Goal: Information Seeking & Learning: Learn about a topic

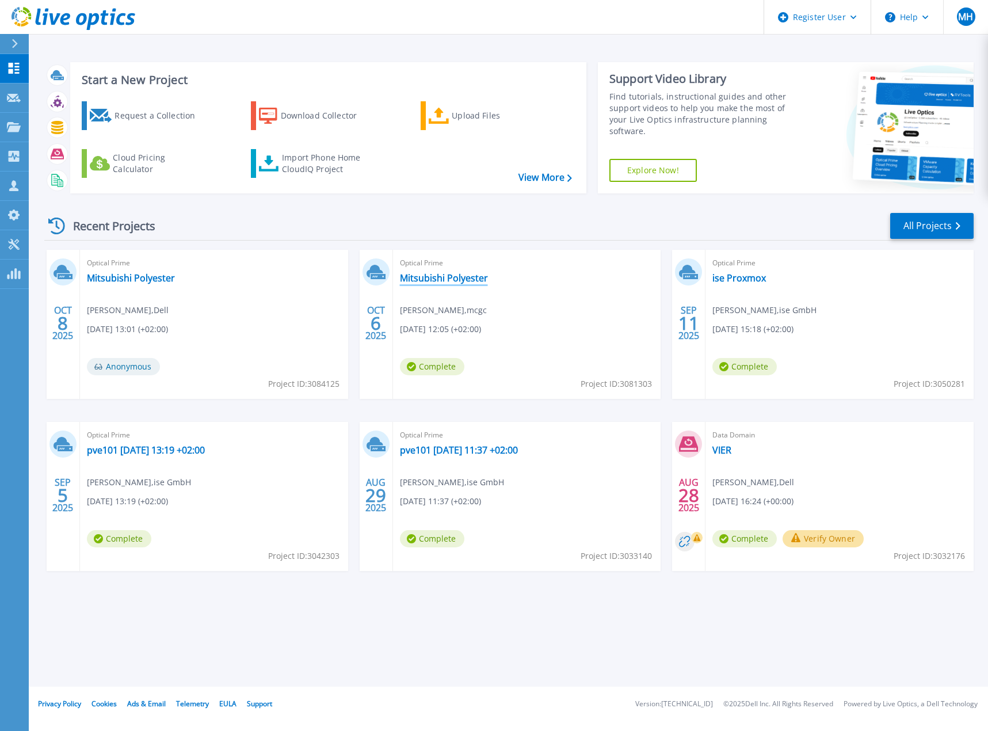
click at [461, 276] on link "Mitsubishi Polyester" at bounding box center [444, 278] width 88 height 12
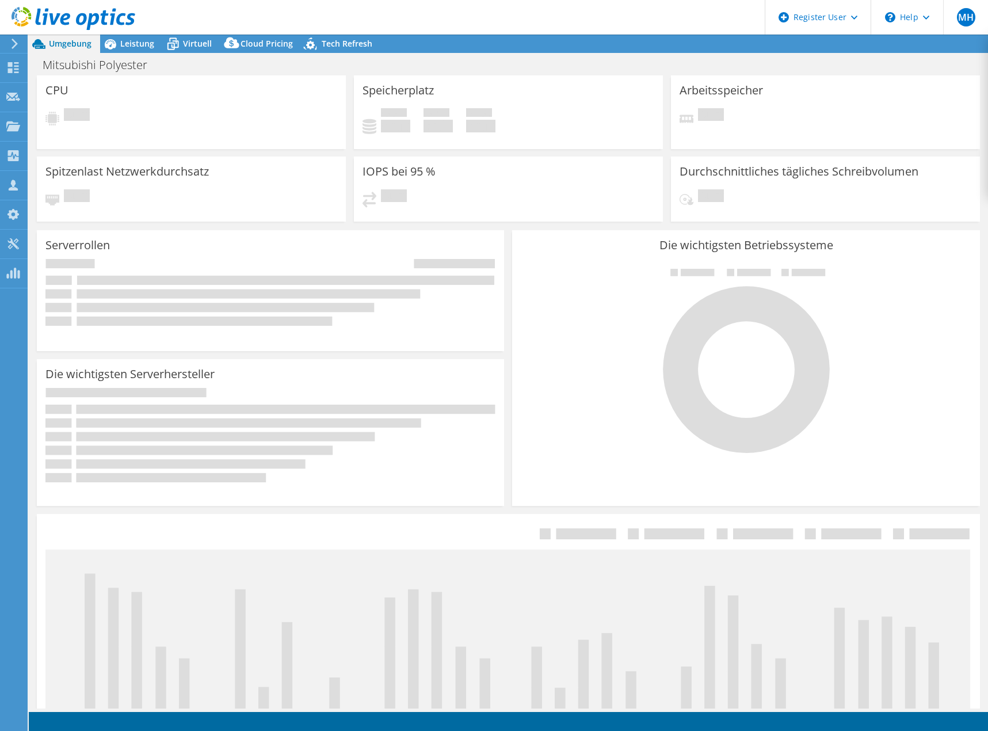
select select "EUFrankfurt"
select select "USD"
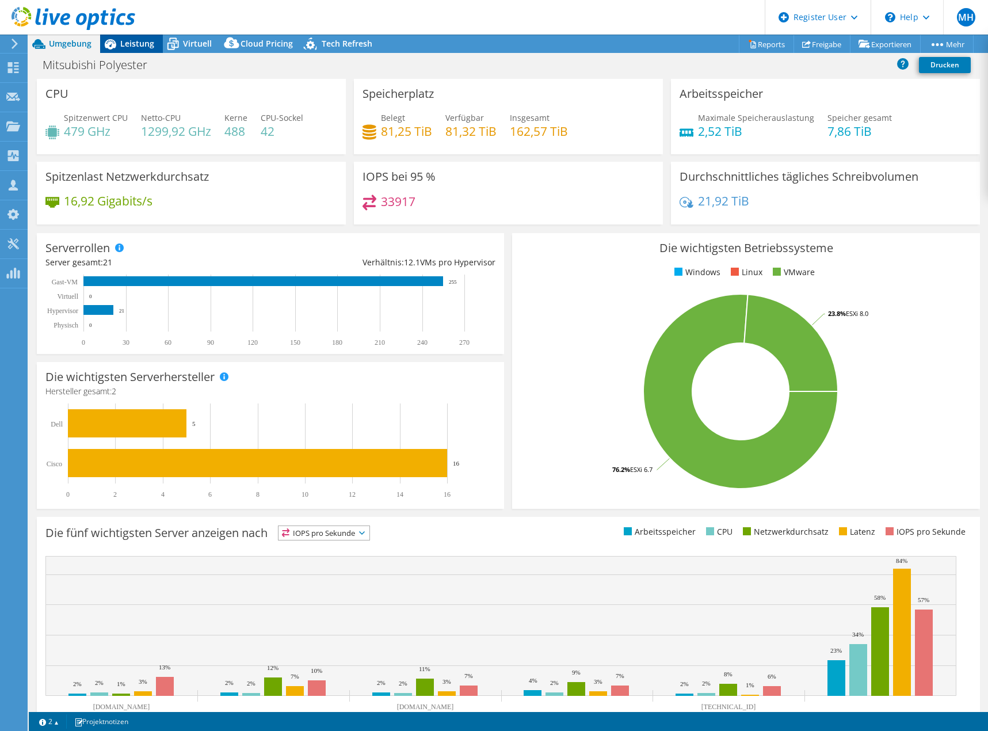
click at [139, 41] on span "Leistung" at bounding box center [137, 43] width 34 height 11
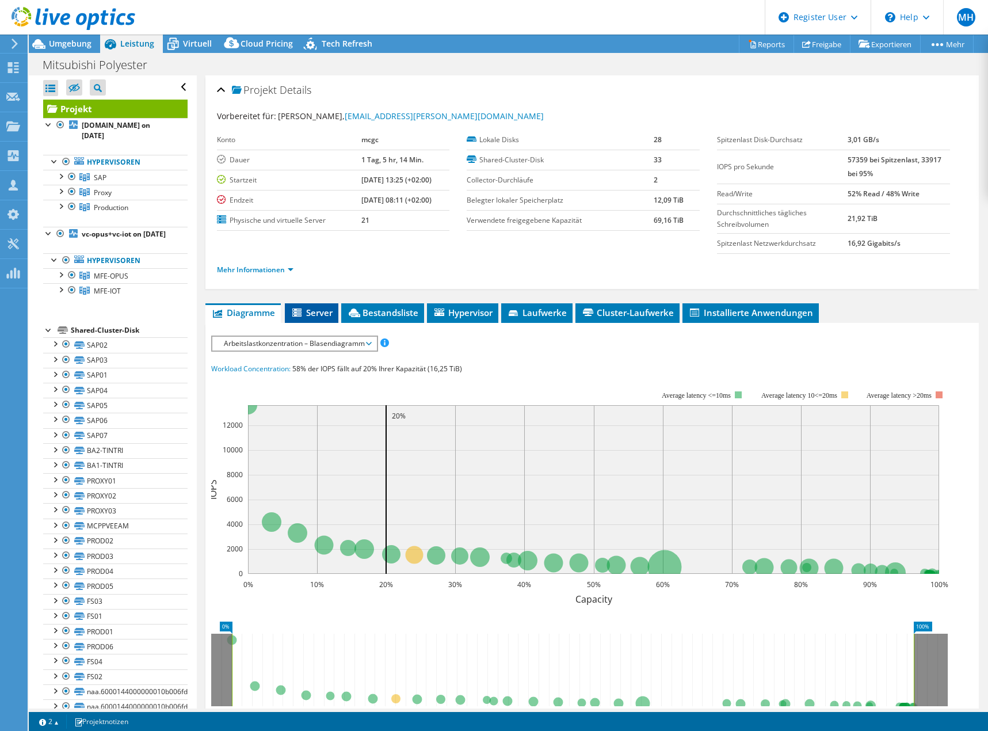
click at [324, 316] on span "Server" at bounding box center [312, 313] width 42 height 12
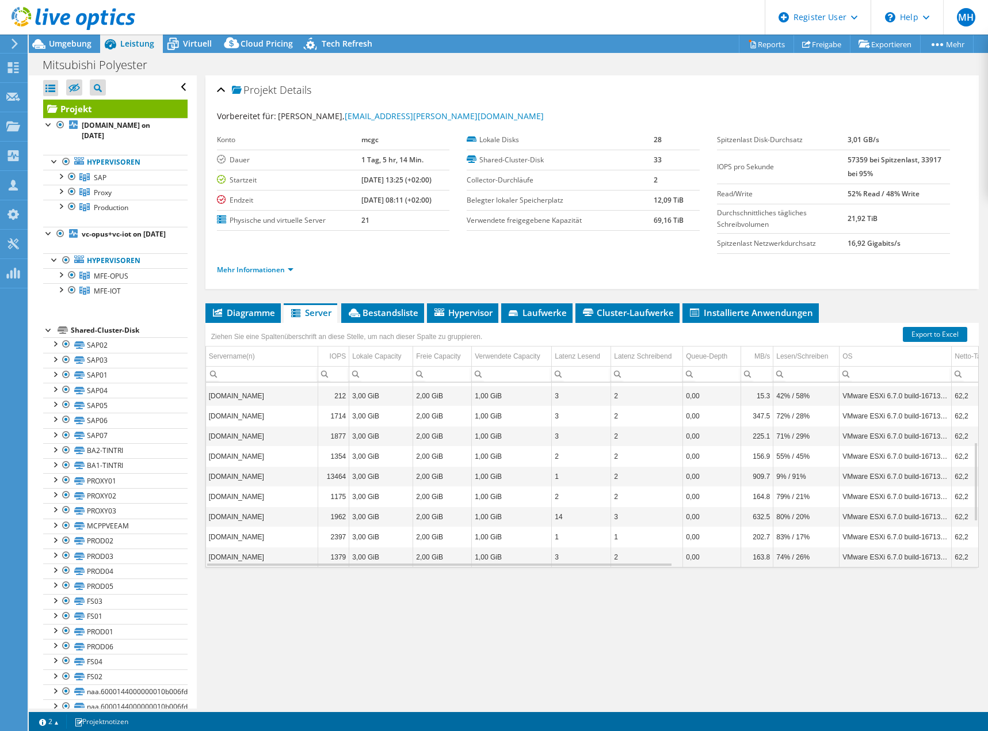
scroll to position [244, 0]
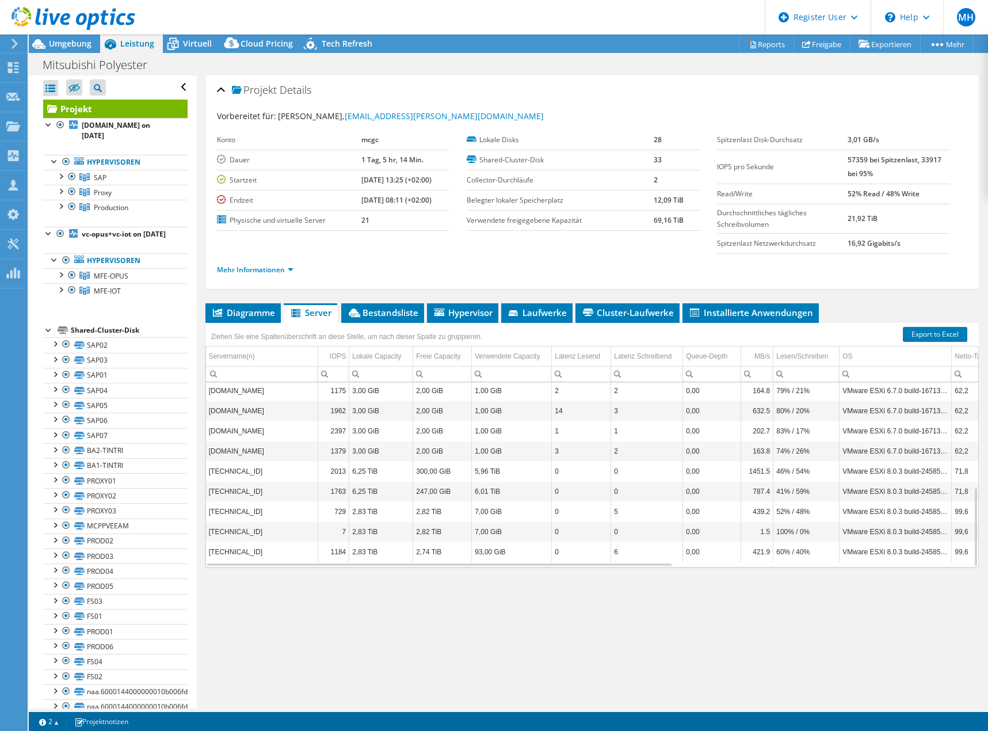
click at [871, 496] on td "VMware ESXi 8.0.3 build-24585383" at bounding box center [896, 491] width 112 height 20
click at [258, 489] on td "[TECHNICAL_ID]" at bounding box center [262, 491] width 112 height 20
click at [62, 170] on div at bounding box center [61, 176] width 12 height 12
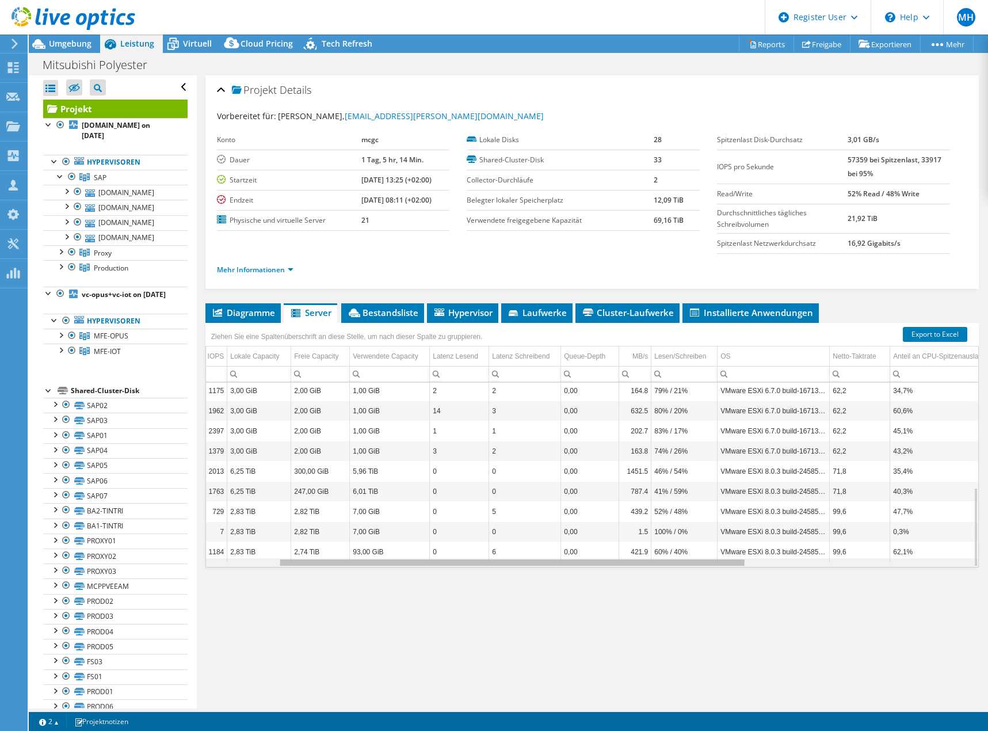
scroll to position [0, 90]
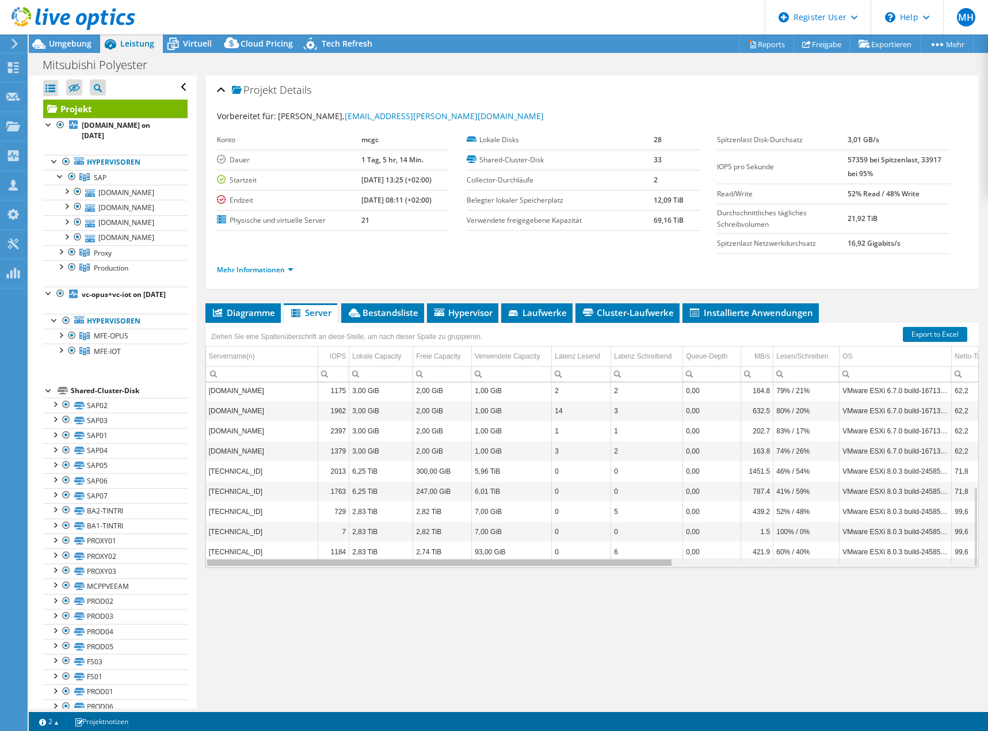
drag, startPoint x: 618, startPoint y: 564, endPoint x: 533, endPoint y: 548, distance: 87.2
click at [535, 552] on body "MH Dell-Benutzer Matthias Heckhoff Matthias.Heckhoff@dell.com Dell My Profile L…" at bounding box center [494, 365] width 988 height 731
click at [60, 257] on div at bounding box center [61, 251] width 12 height 12
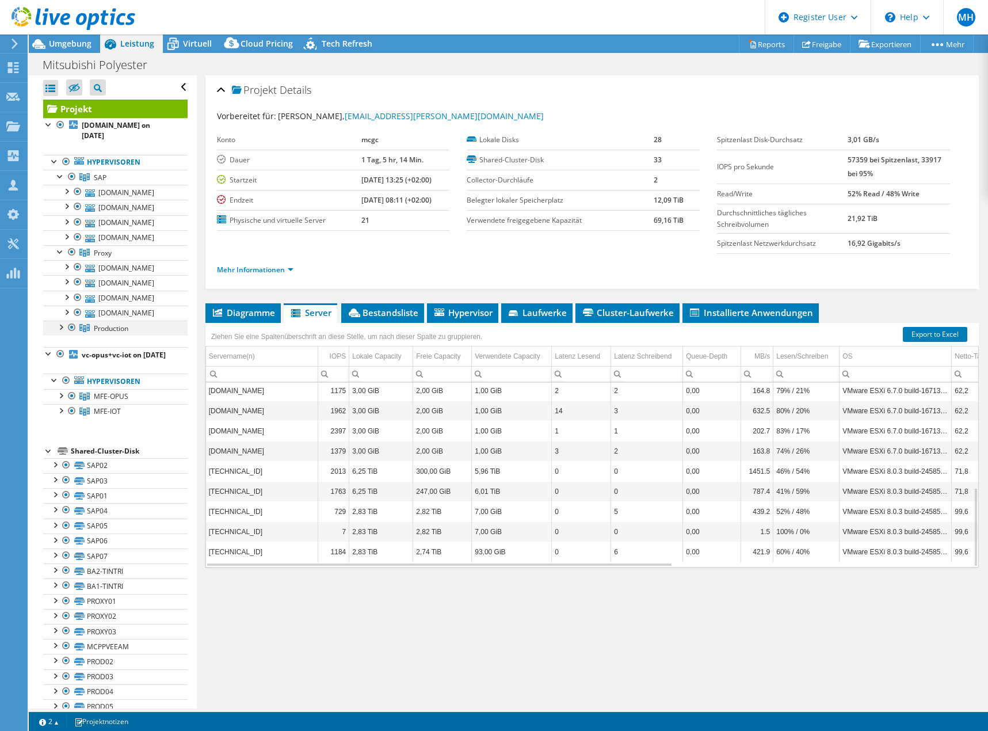
click at [59, 332] on div at bounding box center [61, 327] width 12 height 12
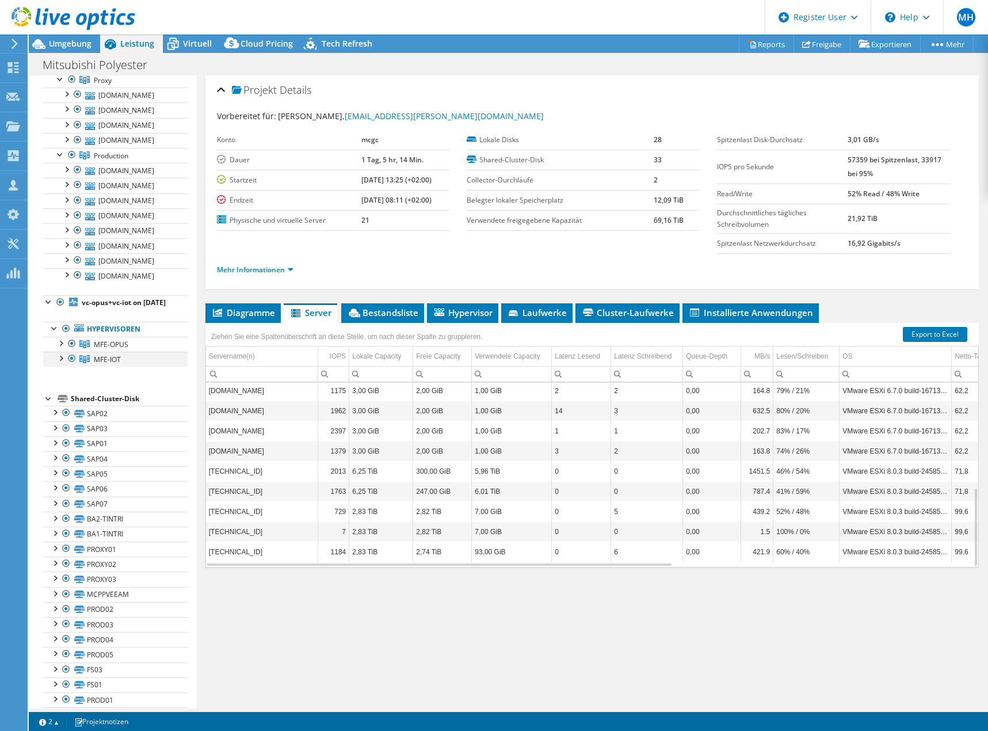
drag, startPoint x: 60, startPoint y: 520, endPoint x: 60, endPoint y: 535, distance: 15.0
click at [60, 348] on div at bounding box center [61, 343] width 12 height 12
click at [63, 394] on div at bounding box center [61, 388] width 12 height 12
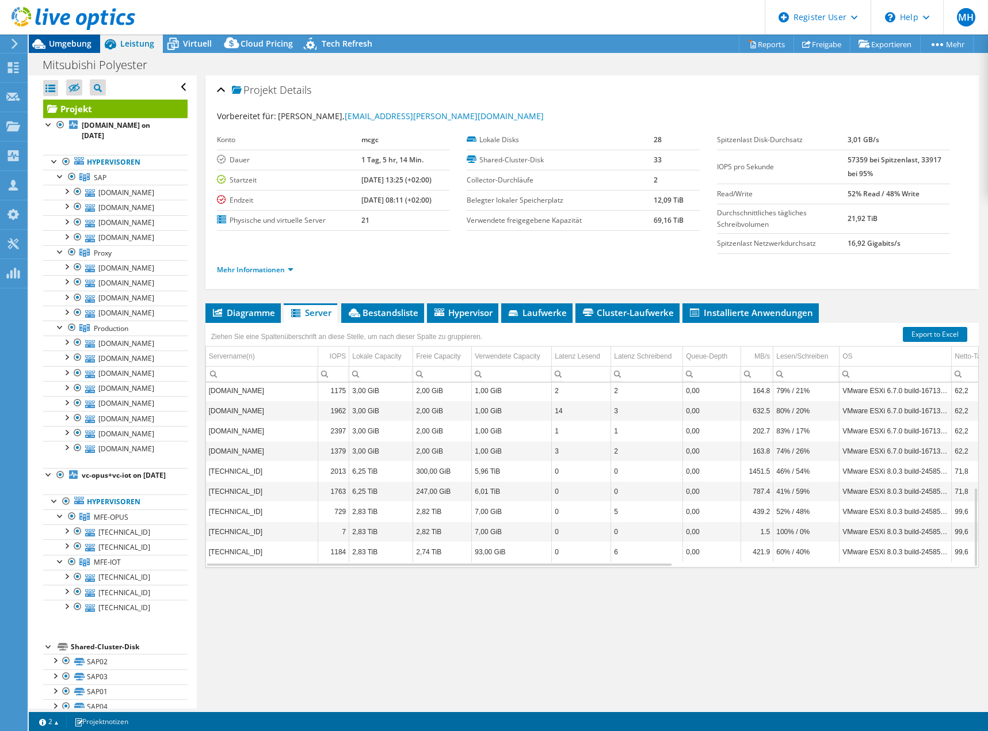
click at [83, 42] on span "Umgebung" at bounding box center [70, 43] width 43 height 11
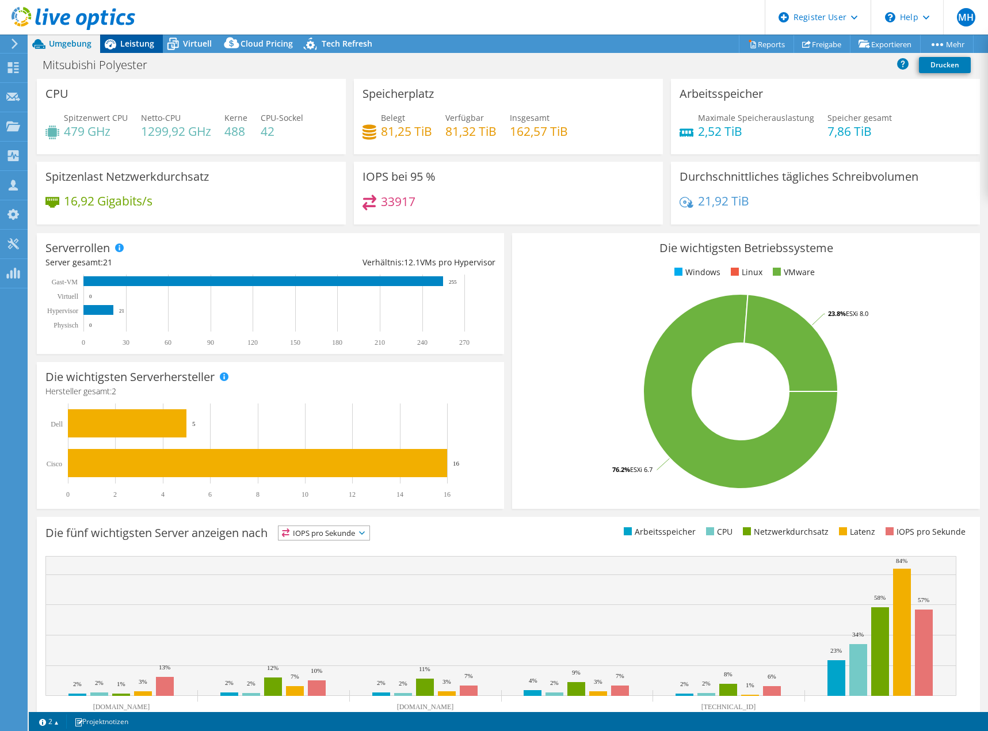
click at [135, 48] on span "Leistung" at bounding box center [137, 43] width 34 height 11
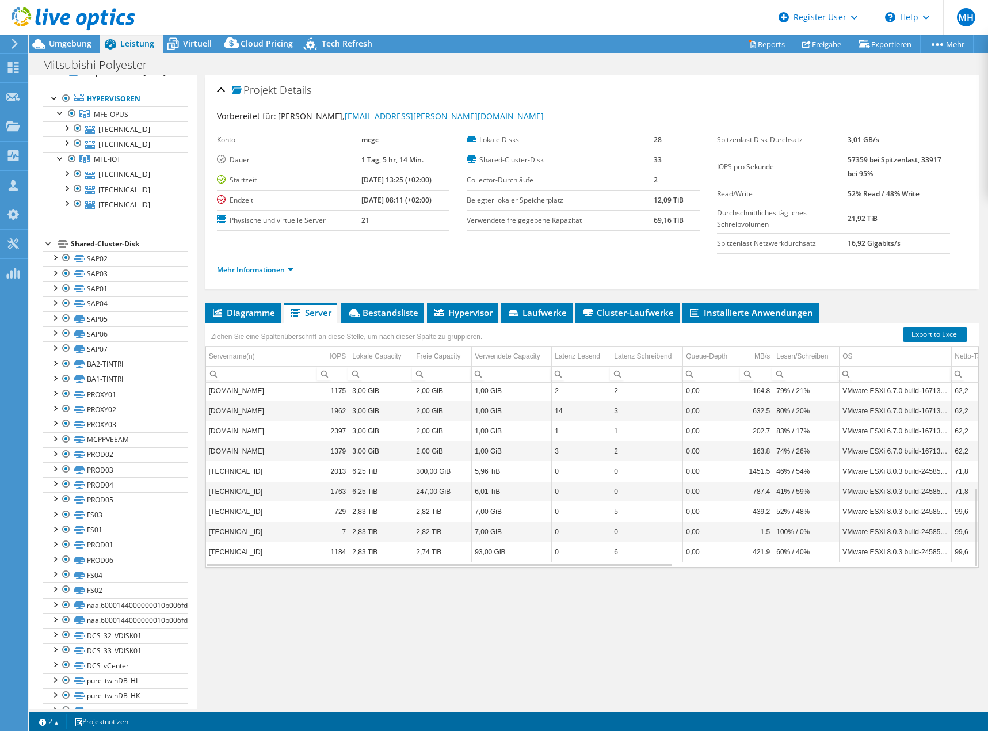
scroll to position [288, 0]
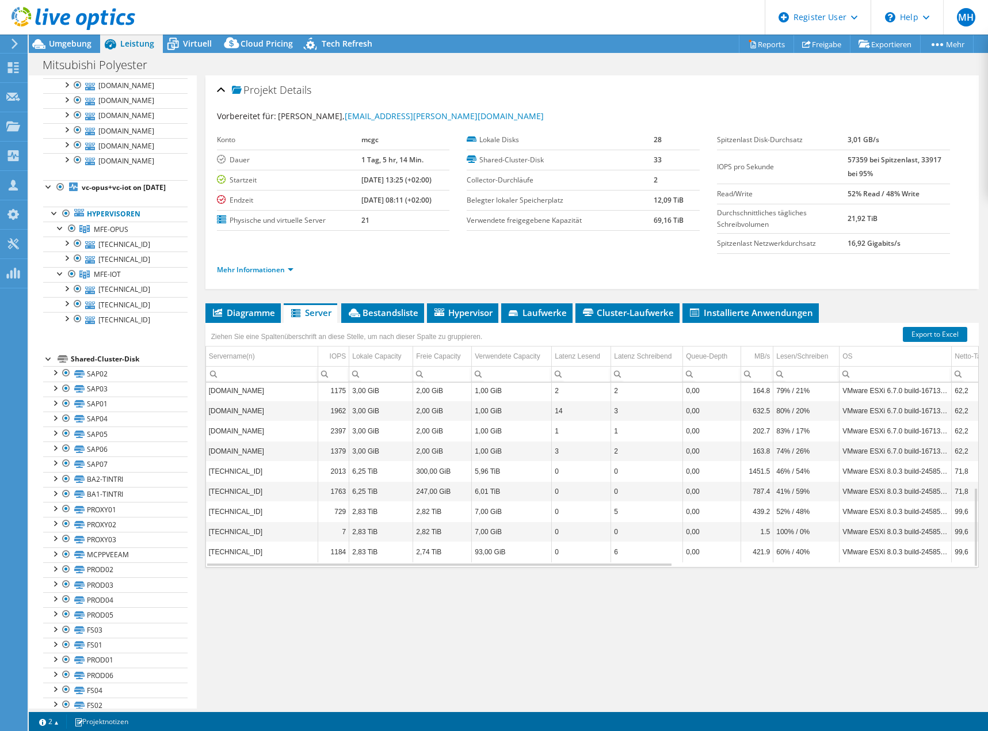
click at [472, 267] on ul "Mehr Informationen" at bounding box center [592, 269] width 751 height 16
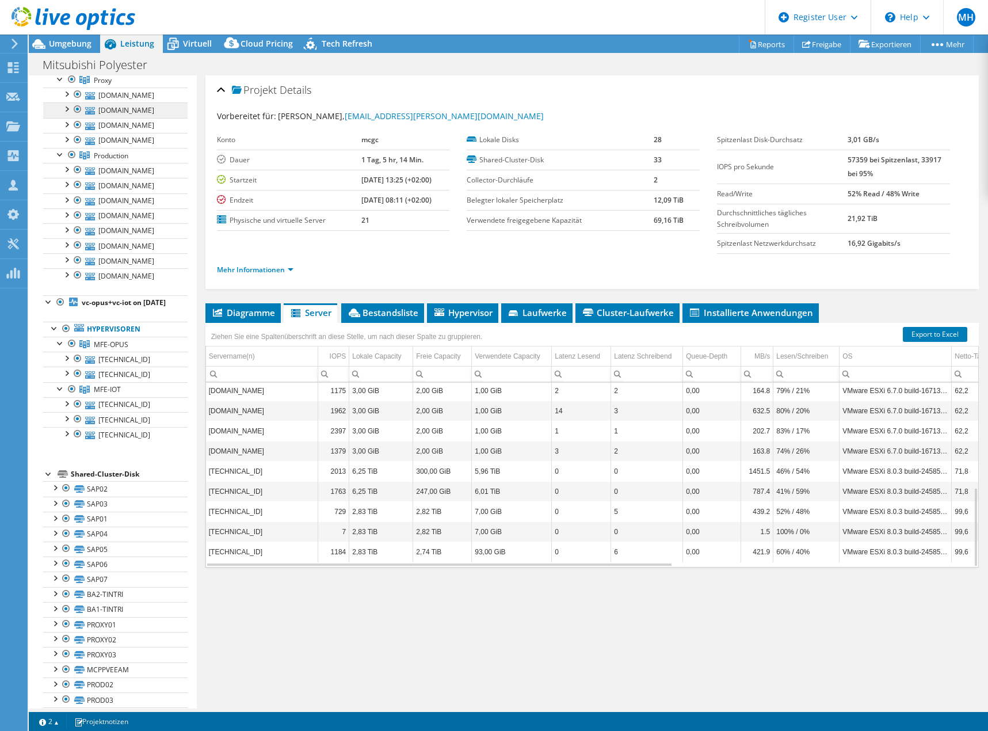
scroll to position [0, 0]
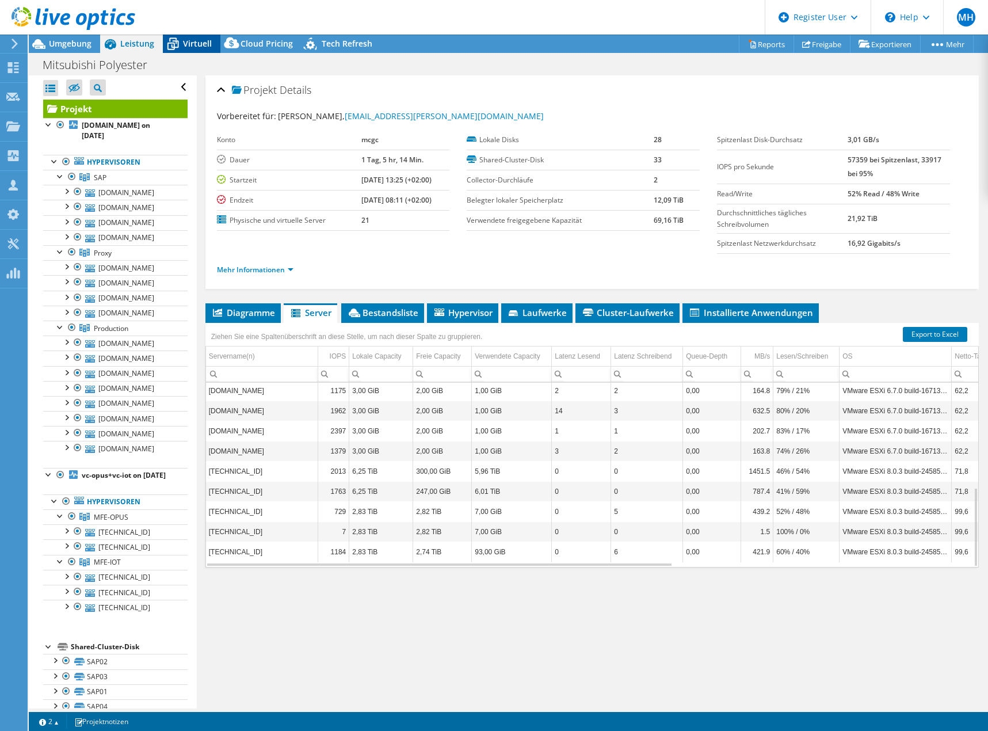
click at [197, 46] on span "Virtuell" at bounding box center [197, 43] width 29 height 11
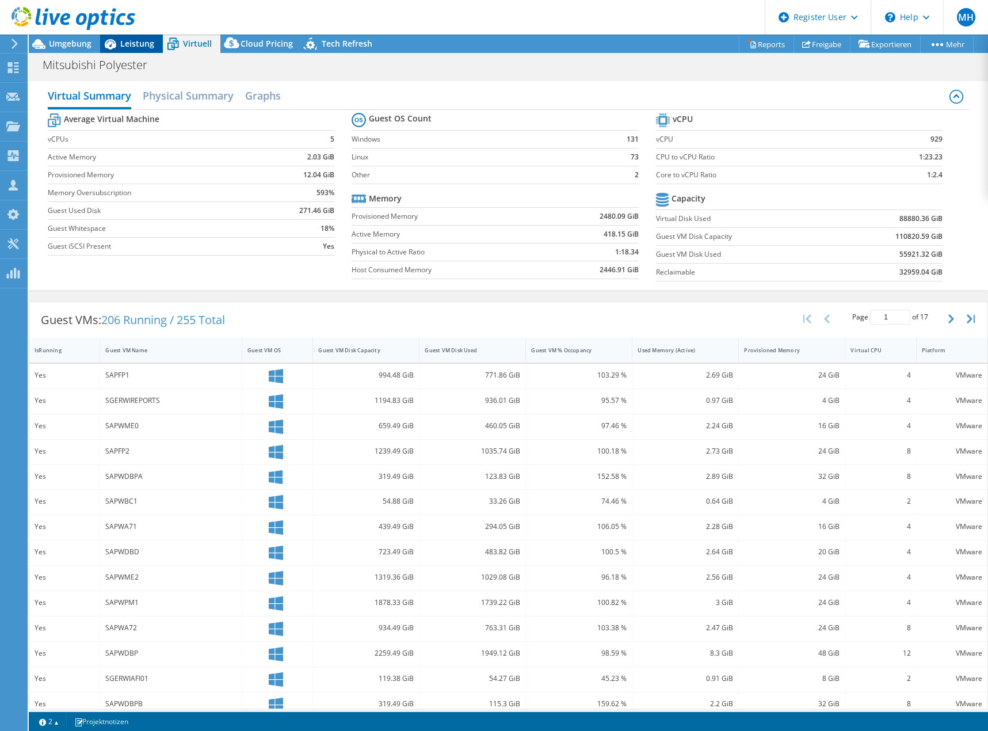
click at [132, 45] on span "Leistung" at bounding box center [137, 43] width 34 height 11
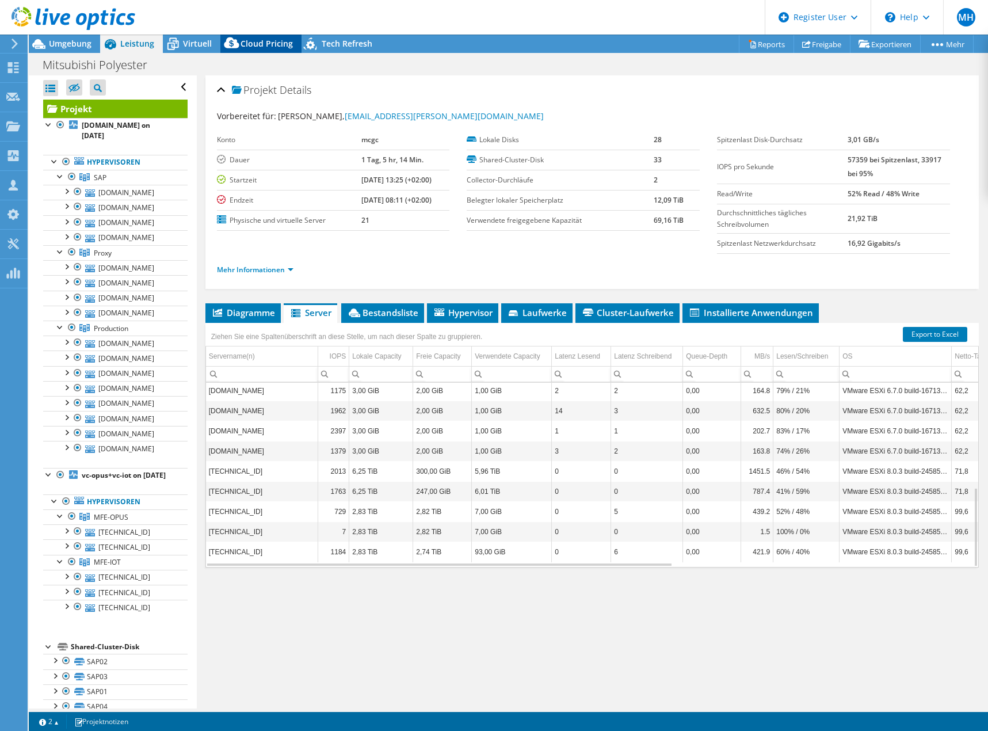
click at [226, 45] on icon at bounding box center [231, 42] width 15 height 11
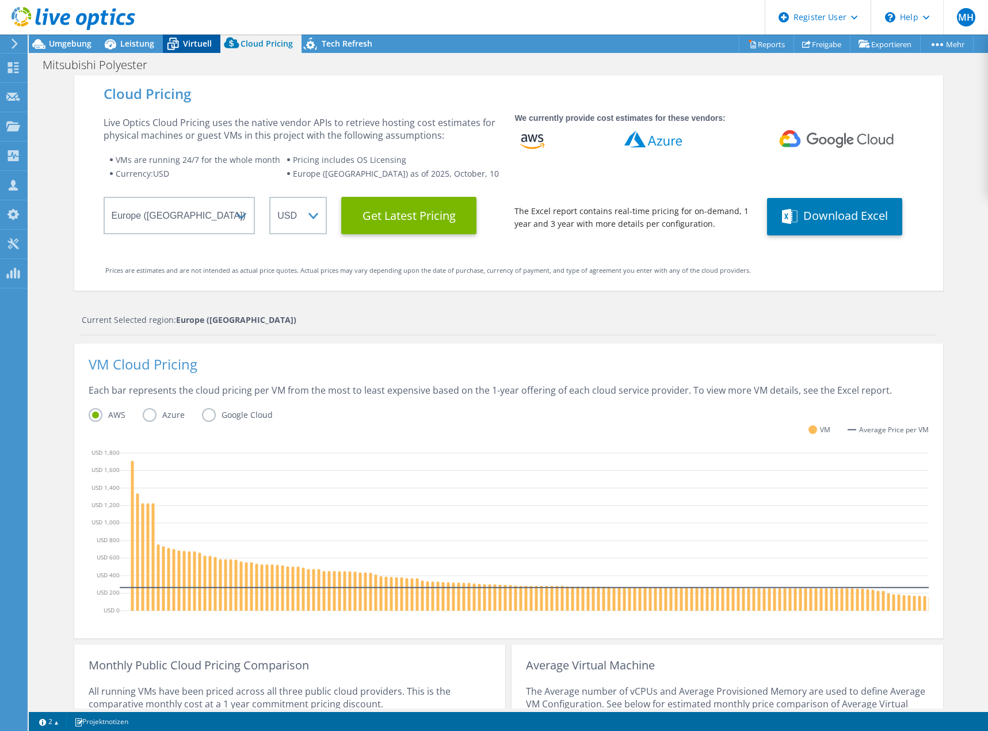
click at [197, 41] on span "Virtuell" at bounding box center [197, 43] width 29 height 11
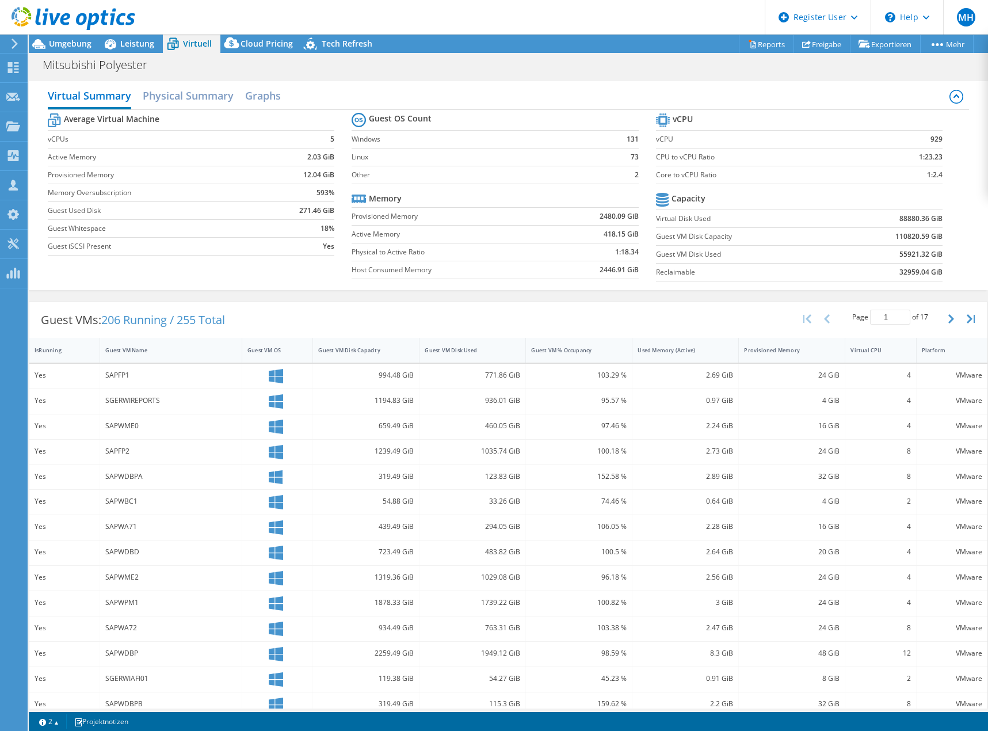
scroll to position [40, 0]
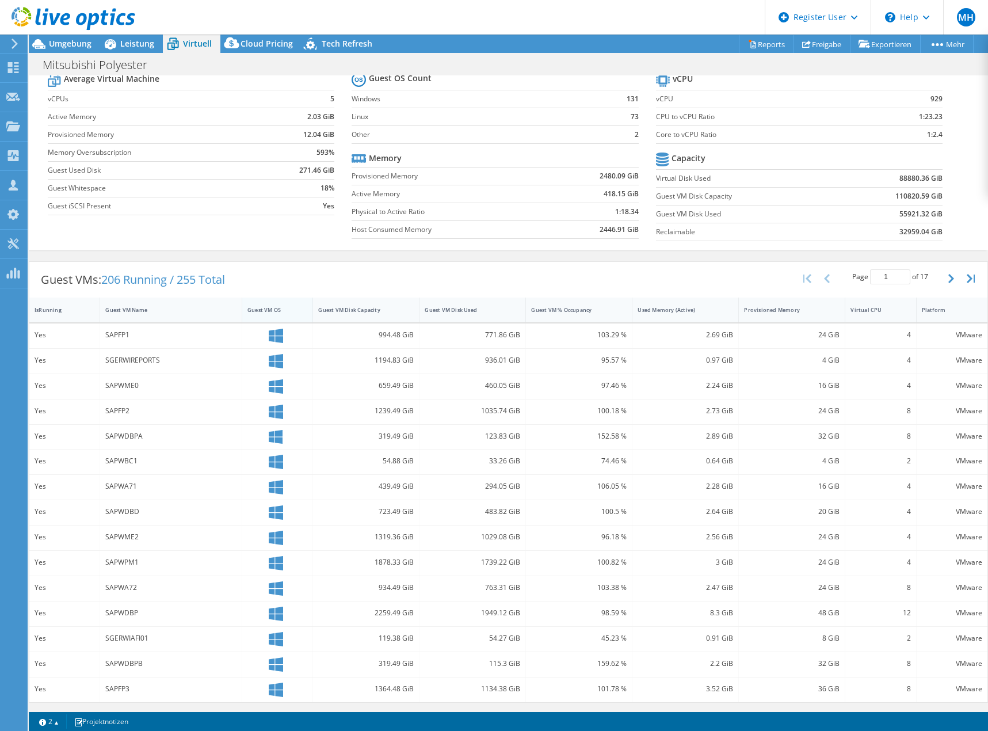
click at [267, 314] on div "Guest VM OS" at bounding box center [270, 310] width 56 height 18
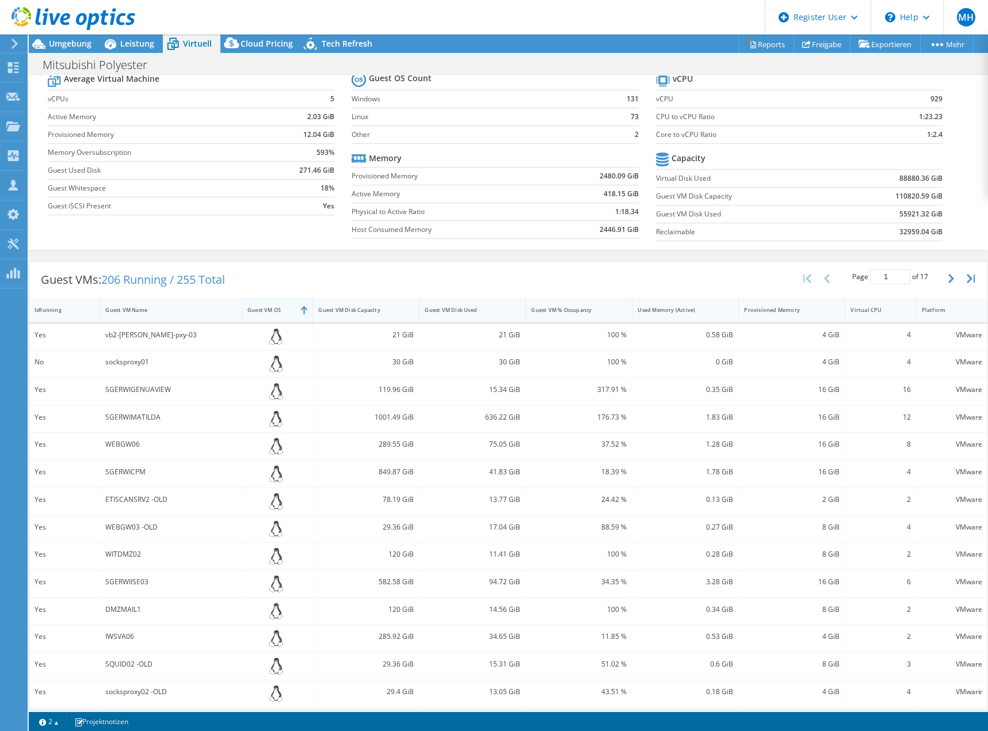
click at [273, 312] on div "Guest VM OS" at bounding box center [271, 309] width 46 height 7
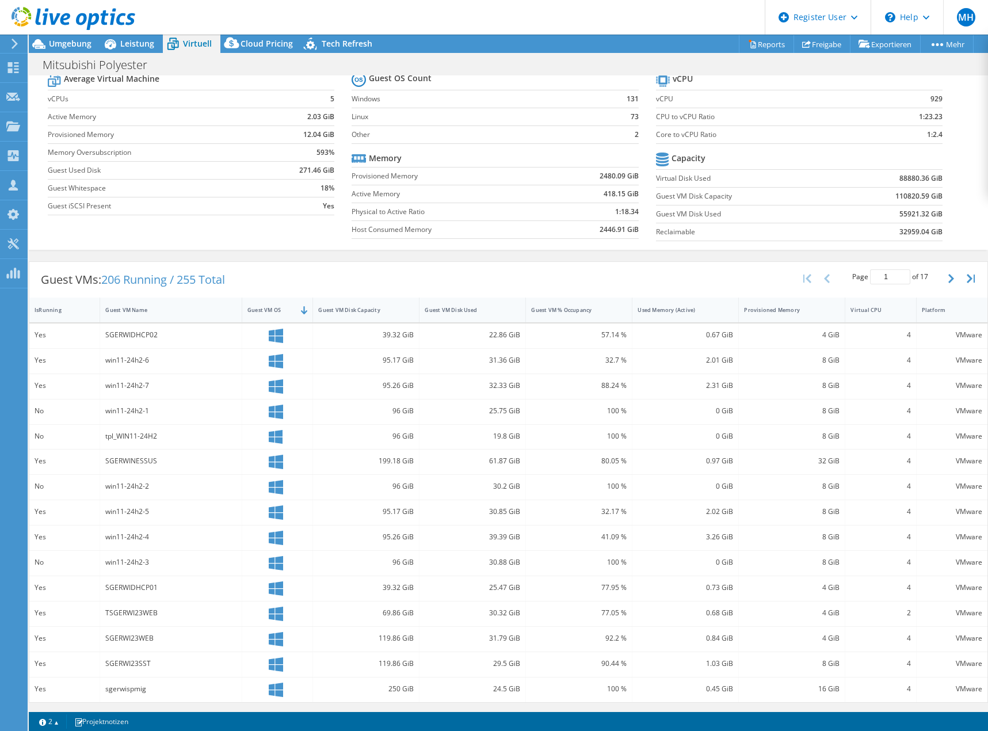
scroll to position [0, 0]
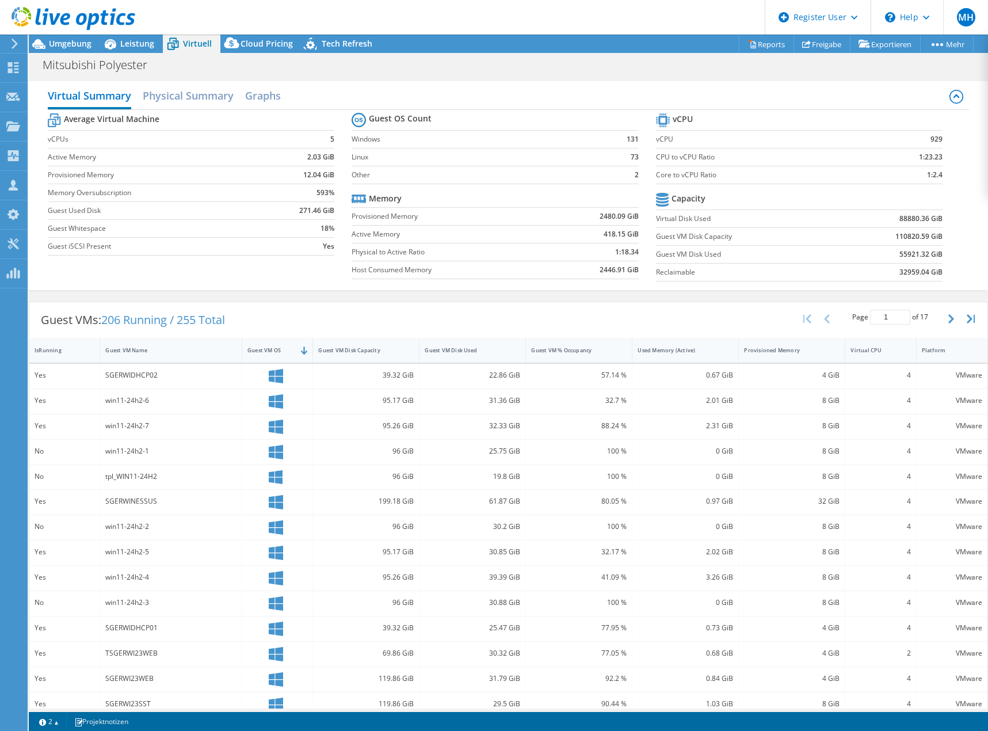
click at [411, 269] on label "Host Consumed Memory" at bounding box center [450, 270] width 197 height 12
click at [72, 47] on span "Umgebung" at bounding box center [70, 43] width 43 height 11
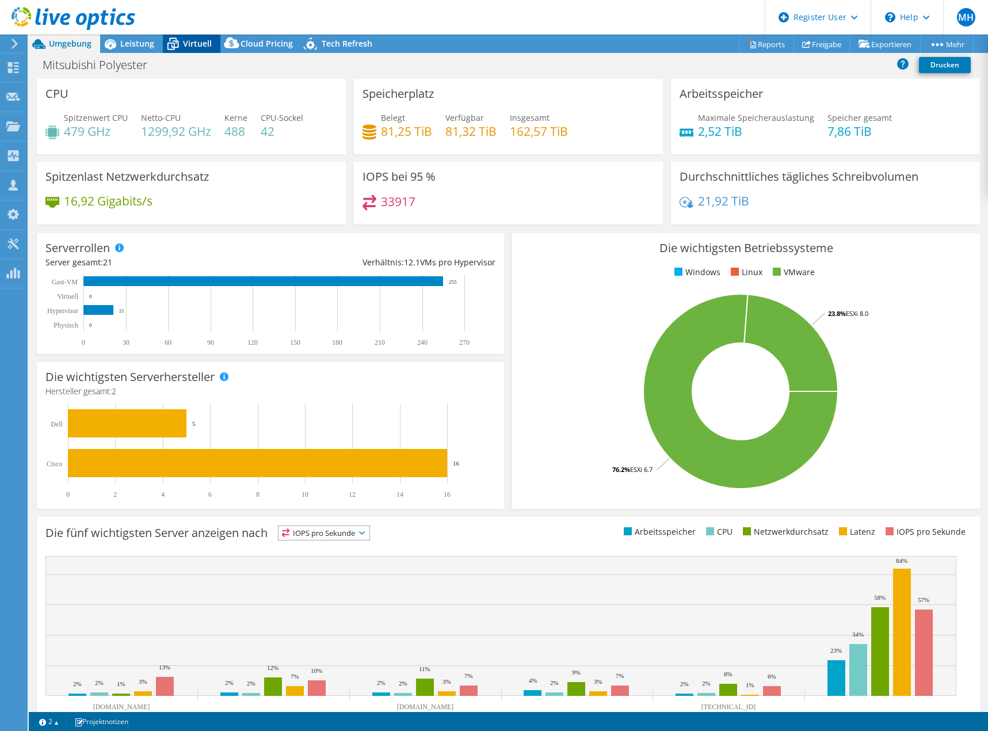
click at [187, 40] on span "Virtuell" at bounding box center [197, 43] width 29 height 11
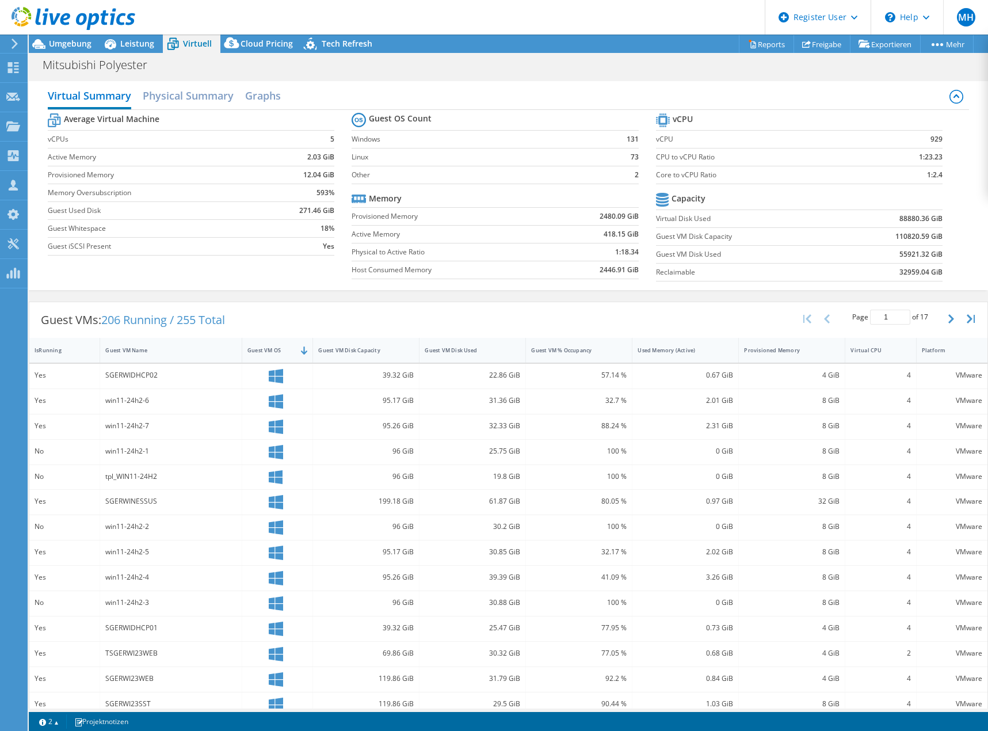
scroll to position [40, 0]
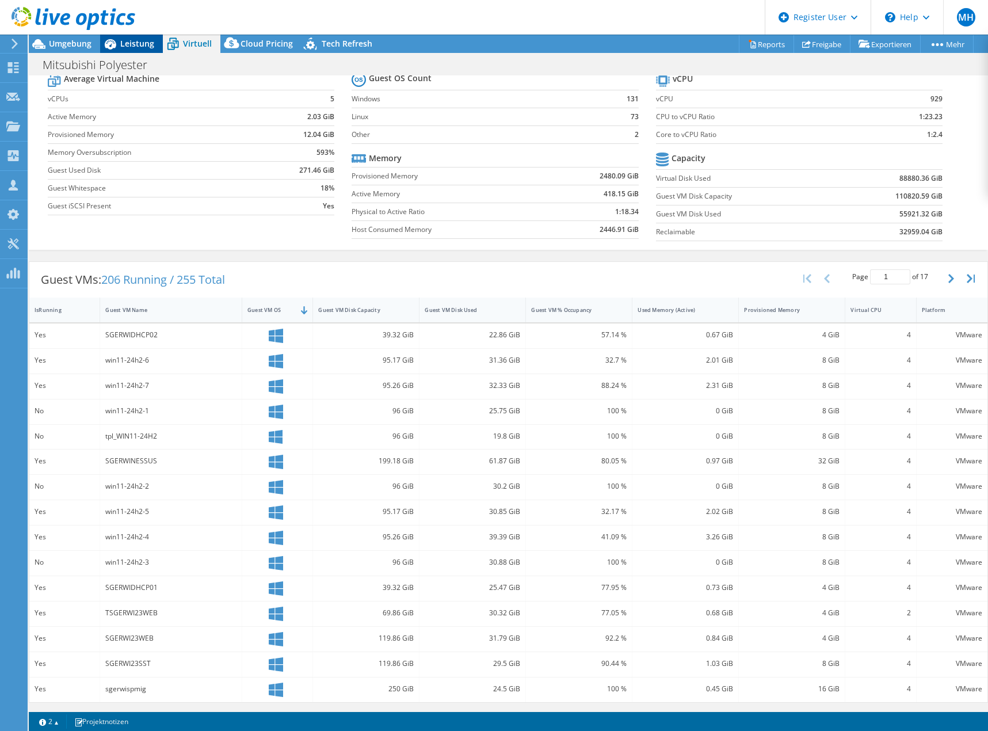
click at [128, 42] on span "Leistung" at bounding box center [137, 43] width 34 height 11
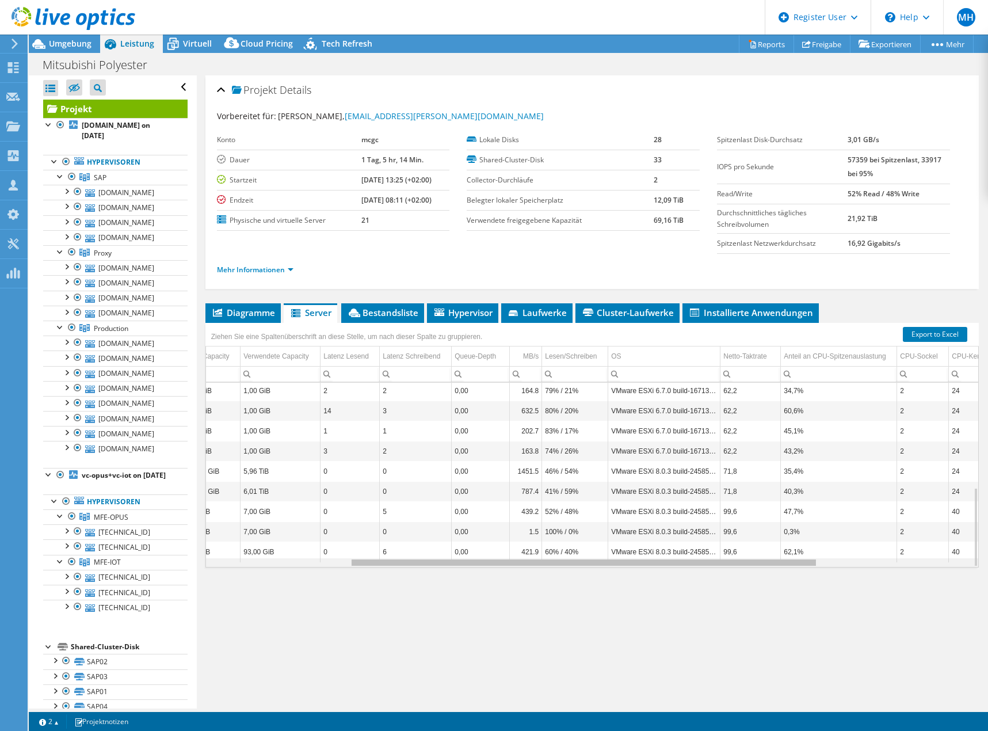
scroll to position [0, 275]
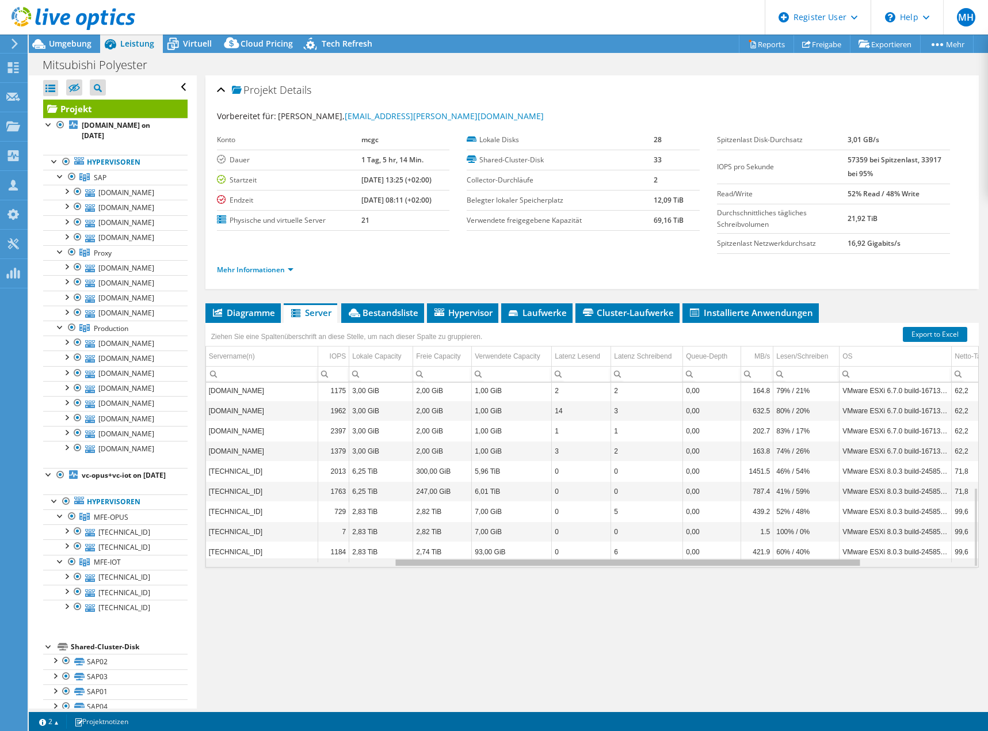
drag, startPoint x: 559, startPoint y: 561, endPoint x: 534, endPoint y: 509, distance: 57.2
click at [542, 537] on body "MH Dell-Benutzer Matthias Heckhoff Matthias.Heckhoff@dell.com Dell My Profile L…" at bounding box center [494, 365] width 988 height 731
click at [397, 315] on span "Bestandsliste" at bounding box center [382, 313] width 71 height 12
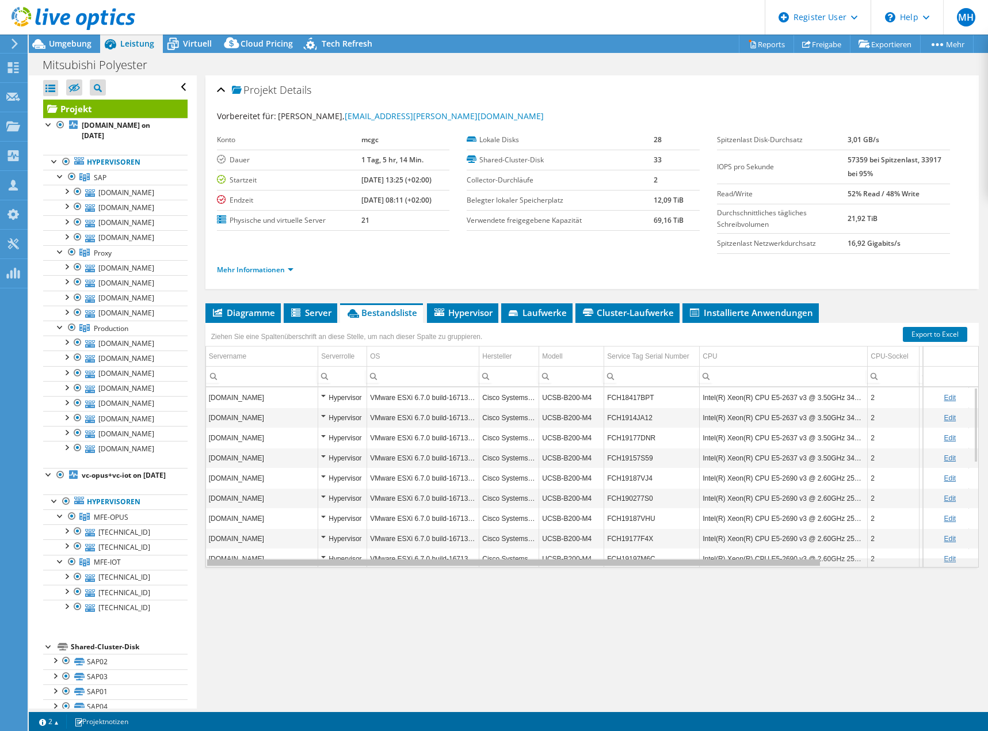
scroll to position [0, 185]
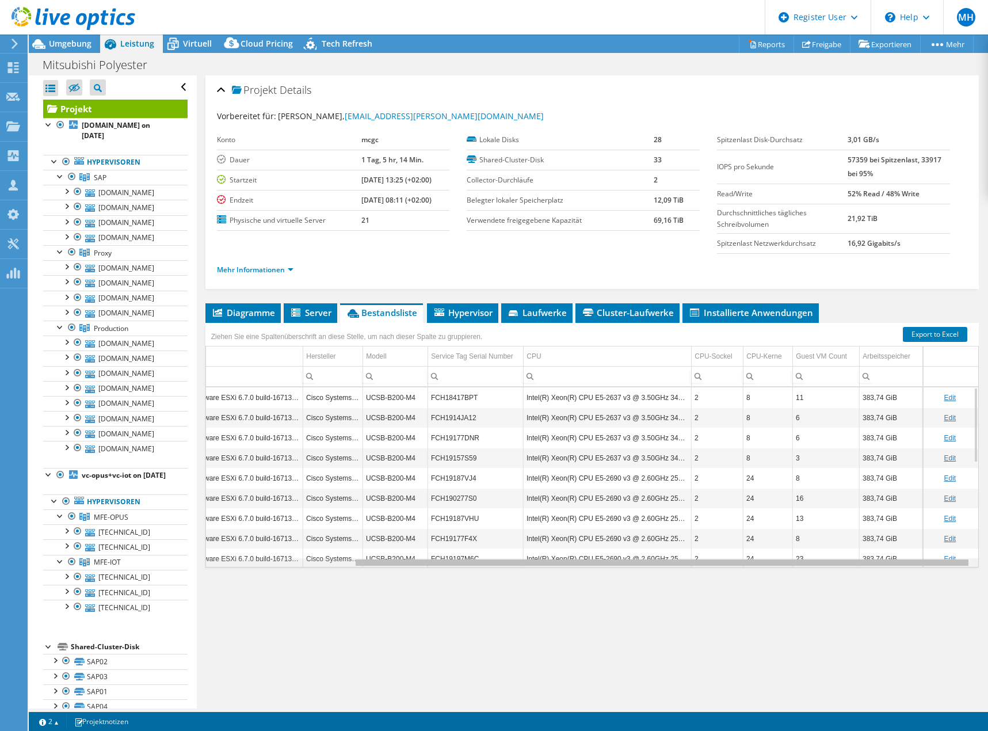
drag, startPoint x: 499, startPoint y: 564, endPoint x: 763, endPoint y: 553, distance: 264.5
click at [759, 561] on body "MH Dell-Benutzer Matthias Heckhoff Matthias.Heckhoff@dell.com Dell My Profile L…" at bounding box center [494, 365] width 988 height 731
click at [248, 311] on span "Diagramme" at bounding box center [243, 313] width 64 height 12
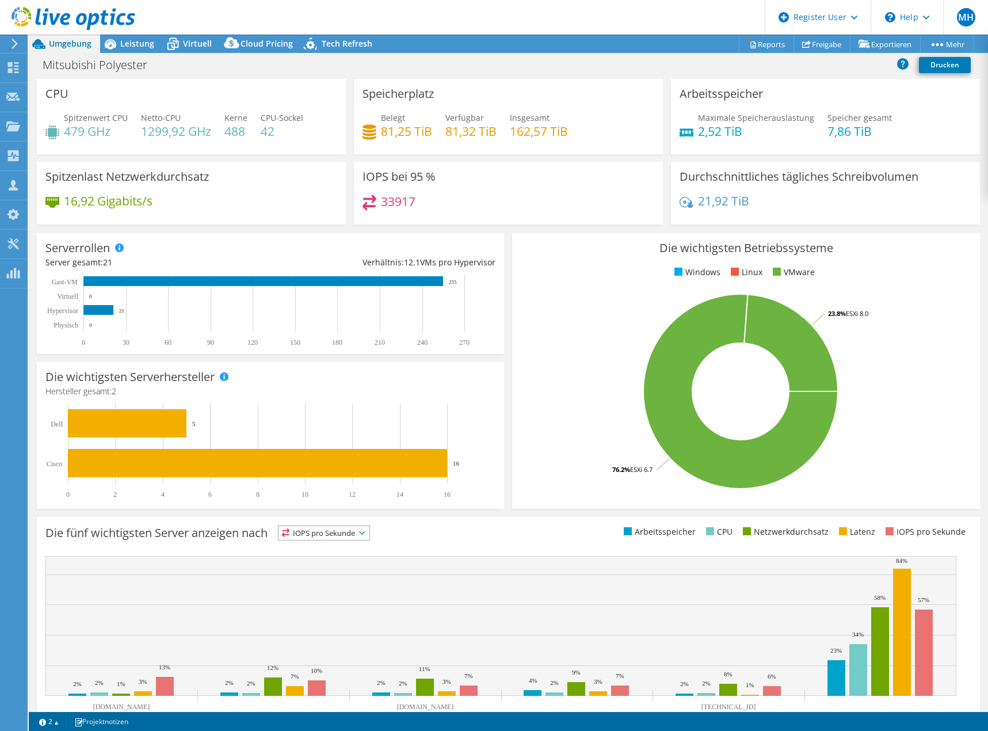
select select "EUFrankfurt"
select select "USD"
